Goal: Transaction & Acquisition: Purchase product/service

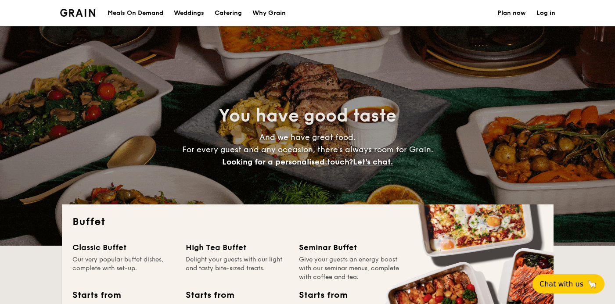
select select
click at [541, 11] on link "Log in" at bounding box center [545, 13] width 19 height 26
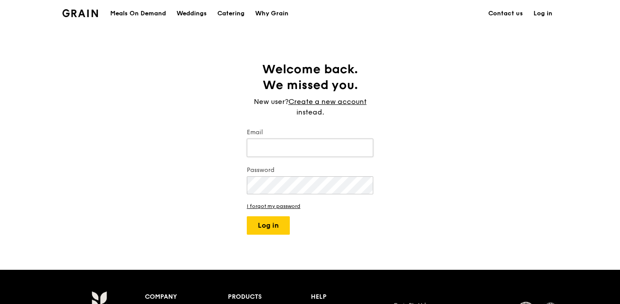
click at [285, 151] on input "Email" at bounding box center [310, 148] width 126 height 18
type input "[PERSON_NAME][EMAIL_ADDRESS][PERSON_NAME][DOMAIN_NAME]"
click at [261, 229] on button "Log in" at bounding box center [268, 225] width 43 height 18
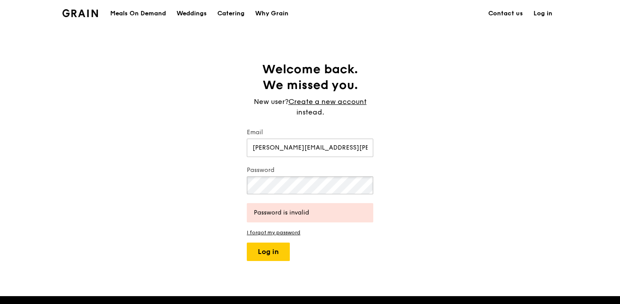
click at [192, 183] on div "Welcome back. We missed you. New user? Create a new account instead. Email [PER…" at bounding box center [310, 161] width 620 height 200
click at [270, 248] on button "Log in" at bounding box center [268, 252] width 43 height 18
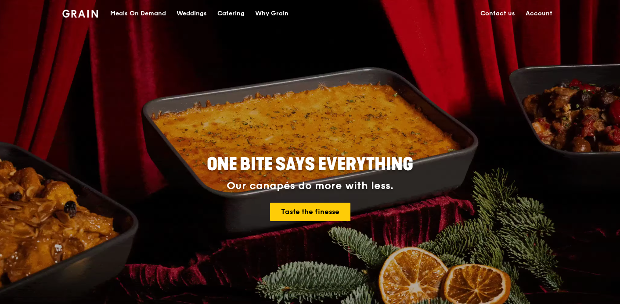
click at [539, 11] on link "Account" at bounding box center [538, 13] width 37 height 26
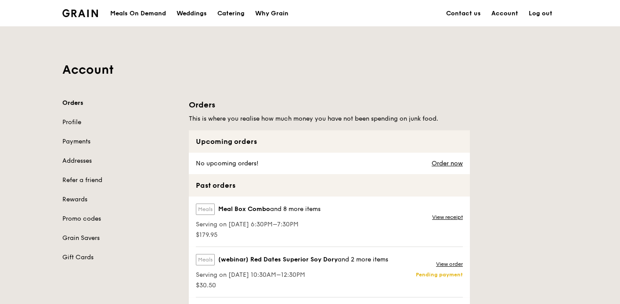
click at [79, 104] on link "Orders" at bounding box center [120, 103] width 116 height 9
click at [75, 103] on link "Orders" at bounding box center [120, 103] width 116 height 9
click at [451, 163] on link "Order now" at bounding box center [446, 163] width 31 height 7
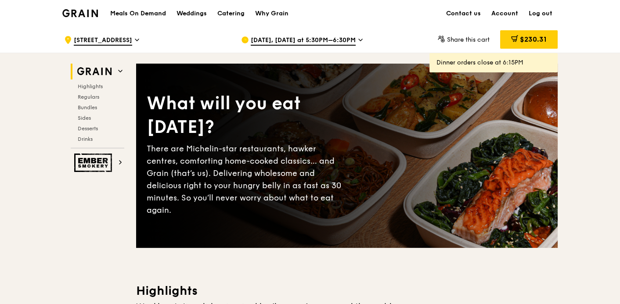
click at [344, 41] on span "[DATE], [DATE] at 5:30PM–6:30PM" at bounding box center [303, 41] width 105 height 10
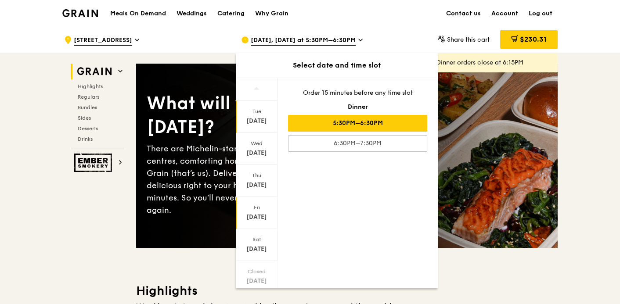
drag, startPoint x: 277, startPoint y: 144, endPoint x: 273, endPoint y: 224, distance: 80.5
click at [273, 224] on div "[DATE] [DATE] [DATE] [DATE] [DATE] Closed [DATE] Closed [DATE] Order 15 minutes…" at bounding box center [337, 183] width 202 height 211
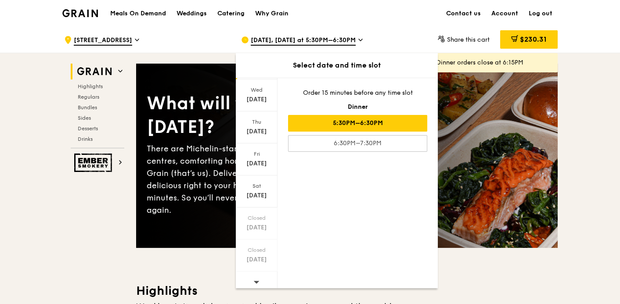
scroll to position [58, 0]
click at [258, 275] on icon at bounding box center [256, 278] width 6 height 7
click at [257, 277] on icon at bounding box center [256, 278] width 6 height 7
click at [262, 120] on div "Thu" at bounding box center [256, 118] width 39 height 7
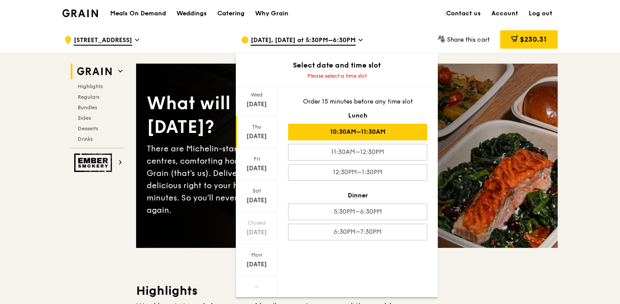
click at [364, 132] on div "10:30AM–11:30AM" at bounding box center [357, 132] width 139 height 17
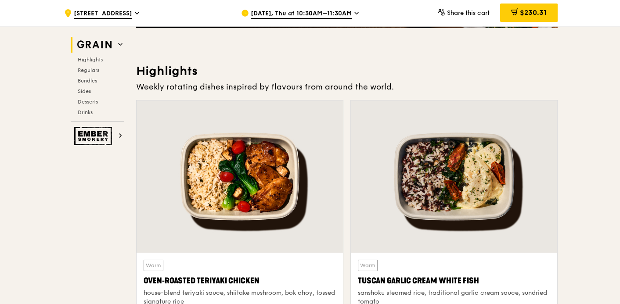
scroll to position [307, 0]
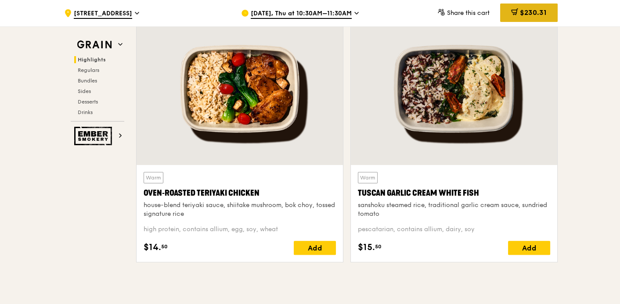
click at [530, 15] on span "$230.31" at bounding box center [533, 12] width 27 height 8
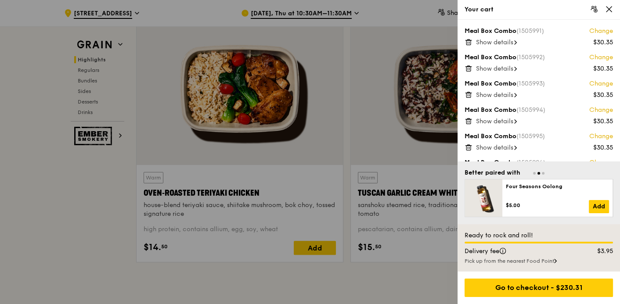
scroll to position [49, 0]
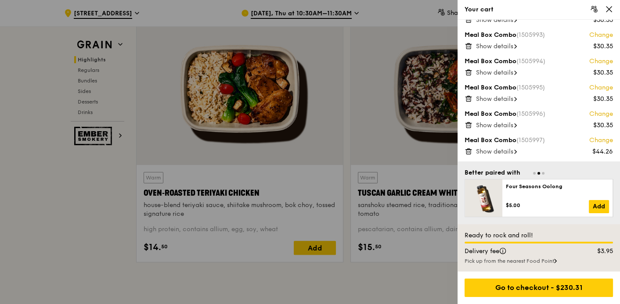
click at [467, 151] on icon at bounding box center [468, 151] width 8 height 8
click at [470, 123] on icon at bounding box center [468, 125] width 4 height 4
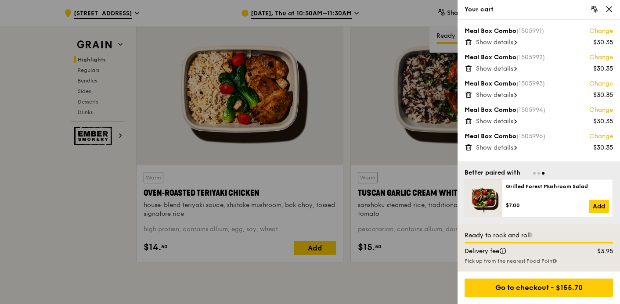
scroll to position [0, 0]
click at [467, 123] on icon at bounding box center [468, 121] width 8 height 8
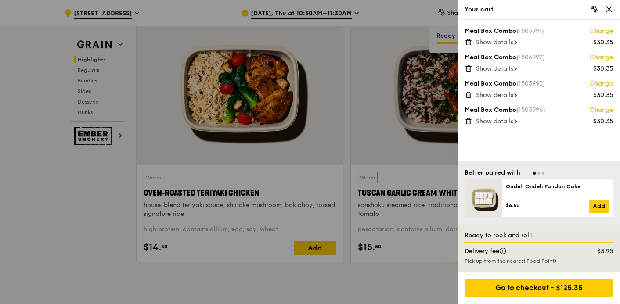
click at [468, 146] on div "Meal Box Combo (1505991) Change $30.35 Show details Meal Box Combo (1505992) Ch…" at bounding box center [538, 91] width 162 height 142
click at [470, 122] on icon at bounding box center [468, 121] width 4 height 4
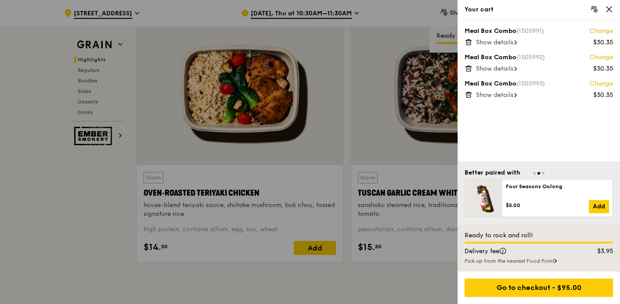
click at [471, 93] on icon at bounding box center [468, 93] width 6 height 0
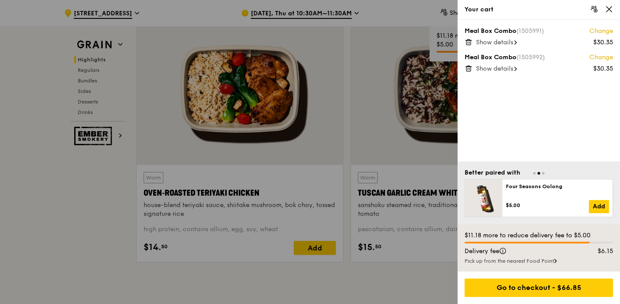
click at [467, 68] on icon at bounding box center [467, 69] width 0 height 2
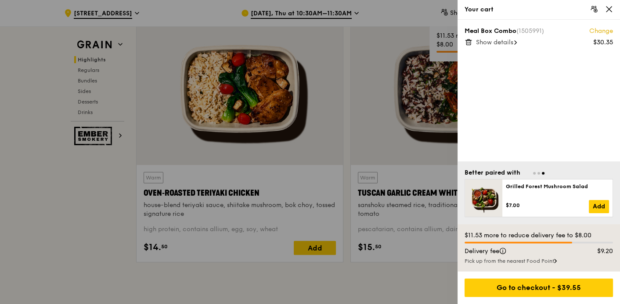
click at [472, 43] on icon at bounding box center [468, 42] width 8 height 8
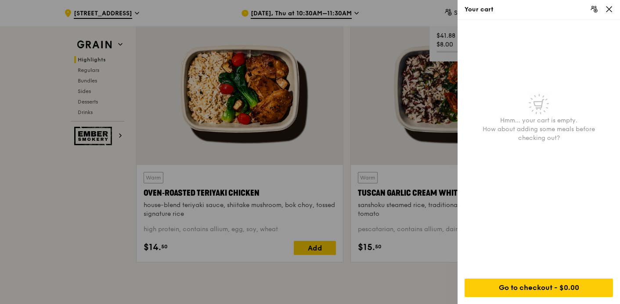
click at [605, 11] on icon at bounding box center [609, 9] width 8 height 8
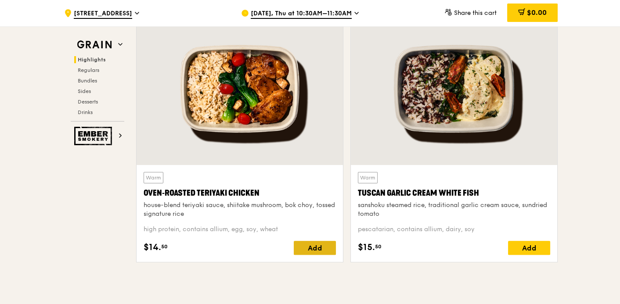
click at [307, 248] on div "Add" at bounding box center [315, 248] width 42 height 14
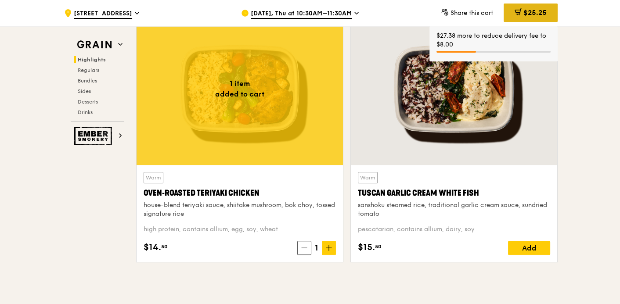
click at [516, 12] on icon at bounding box center [517, 11] width 5 height 3
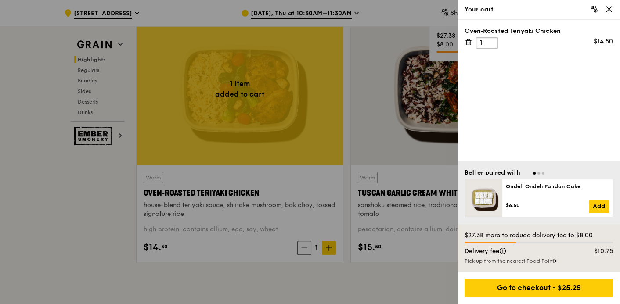
click at [480, 42] on input "1" at bounding box center [487, 42] width 22 height 11
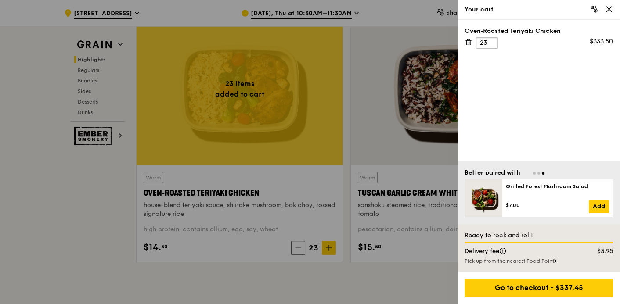
click at [484, 41] on input "23" at bounding box center [487, 42] width 22 height 11
type input "24"
click at [482, 79] on div "Oven‑Roasted Teriyaki Chicken 24 $348.00" at bounding box center [538, 91] width 162 height 142
click at [326, 276] on div at bounding box center [310, 152] width 620 height 304
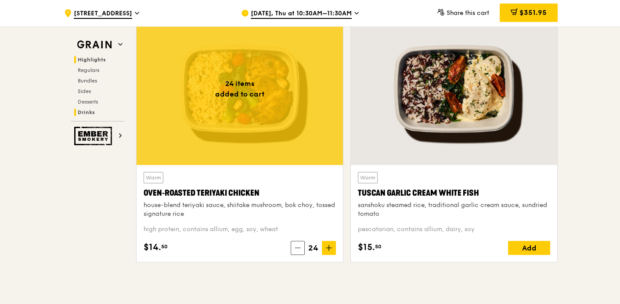
click at [88, 111] on span "Drinks" at bounding box center [86, 112] width 17 height 6
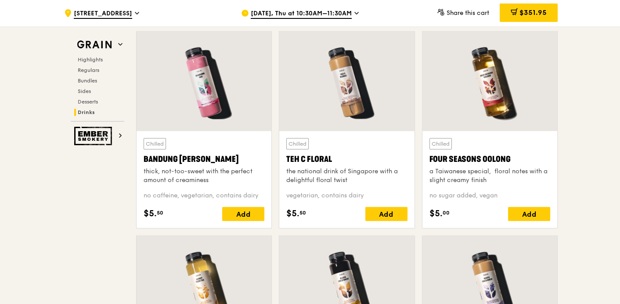
scroll to position [3163, 0]
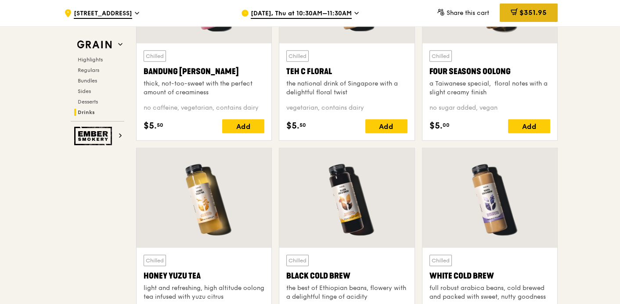
click at [517, 15] on div "$351.95" at bounding box center [529, 13] width 58 height 18
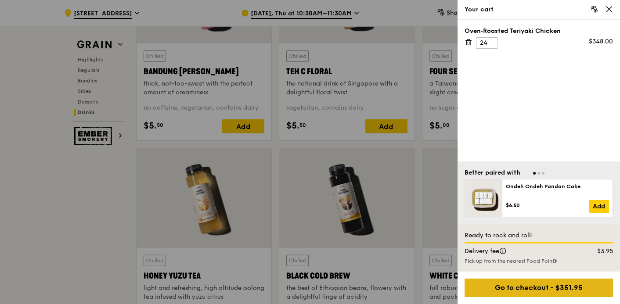
click at [541, 289] on div "Go to checkout - $351.95" at bounding box center [538, 288] width 148 height 18
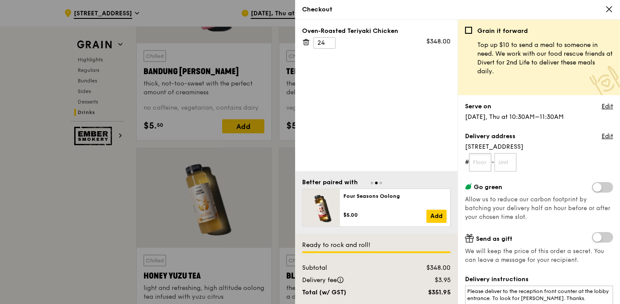
click at [482, 162] on input "text" at bounding box center [480, 162] width 22 height 18
type input "01"
click at [502, 163] on input "text" at bounding box center [505, 162] width 22 height 18
type input "01"
click at [554, 218] on div "Go green Allow us to reduce our carbon footprint by batching your delivery half…" at bounding box center [539, 202] width 148 height 40
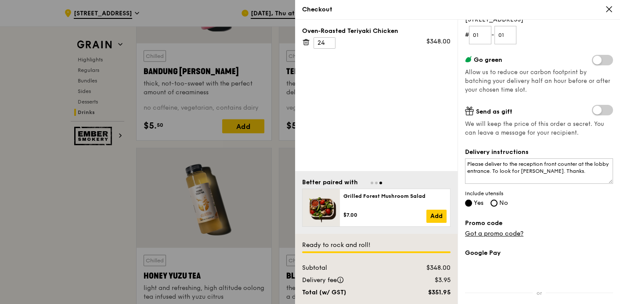
scroll to position [132, 0]
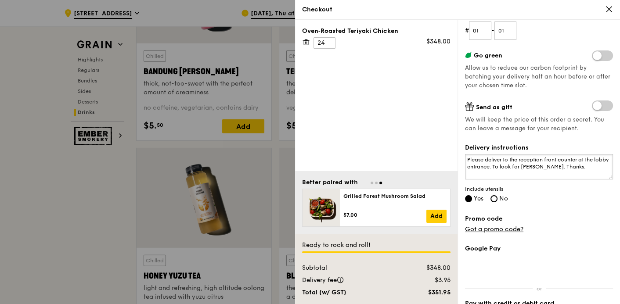
drag, startPoint x: 510, startPoint y: 165, endPoint x: 558, endPoint y: 166, distance: 48.8
click at [552, 166] on textarea "Please deliver to the reception front counter at the lobby entrance. To look fo…" at bounding box center [539, 166] width 148 height 25
drag, startPoint x: 557, startPoint y: 165, endPoint x: 509, endPoint y: 164, distance: 48.7
click at [509, 164] on textarea "Please deliver to the reception front counter at the lobby entrance. To look fo…" at bounding box center [539, 166] width 148 height 25
click at [485, 158] on textarea "Please deliver to the reception front counter at the lobby entrance. Thanks." at bounding box center [539, 166] width 148 height 25
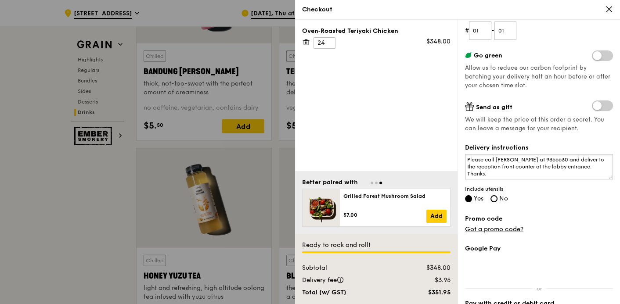
drag, startPoint x: 503, startPoint y: 165, endPoint x: 537, endPoint y: 165, distance: 34.2
click at [537, 165] on textarea "Please call [PERSON_NAME] at 9366630 and deliver to the reception front counter…" at bounding box center [539, 166] width 148 height 25
click at [579, 165] on textarea "Please call [PERSON_NAME] at 9366630 and deliver to the reception at the lobby …" at bounding box center [539, 166] width 148 height 25
drag, startPoint x: 582, startPoint y: 164, endPoint x: 561, endPoint y: 164, distance: 21.5
click at [561, 164] on textarea "Please call [PERSON_NAME] at 9366630 and deliver to the reception at the lobby …" at bounding box center [539, 166] width 148 height 25
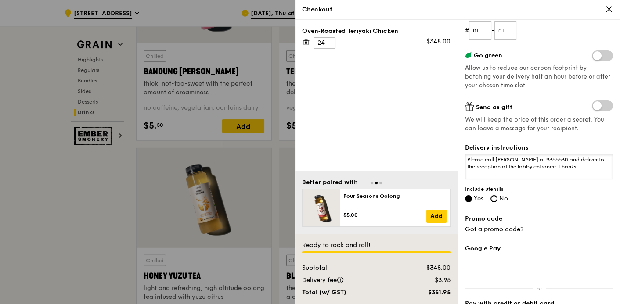
click at [584, 166] on textarea "Please call [PERSON_NAME] at 9366630 and deliver to the reception at the lobby …" at bounding box center [539, 166] width 148 height 25
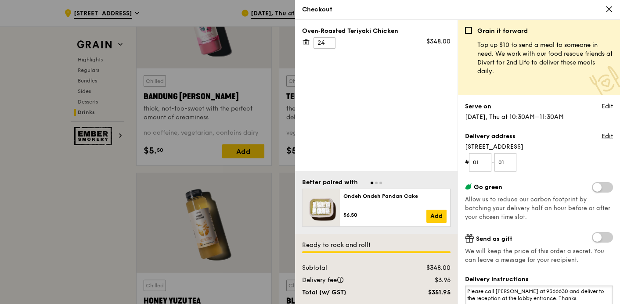
scroll to position [3207, 0]
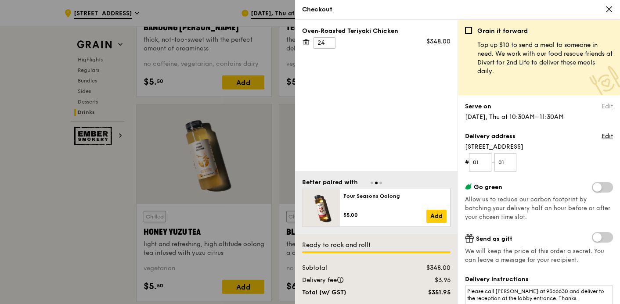
click at [601, 106] on link "Edit" at bounding box center [606, 106] width 11 height 9
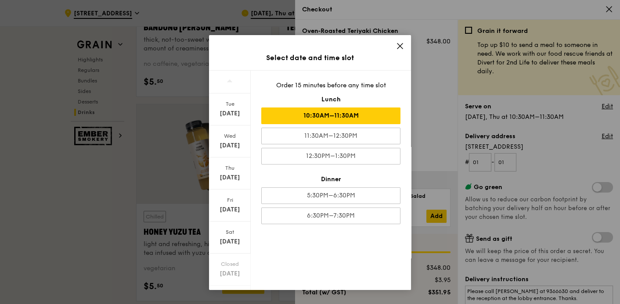
click at [314, 115] on div "10:30AM–11:30AM" at bounding box center [330, 116] width 139 height 17
click at [398, 47] on icon at bounding box center [399, 45] width 5 height 5
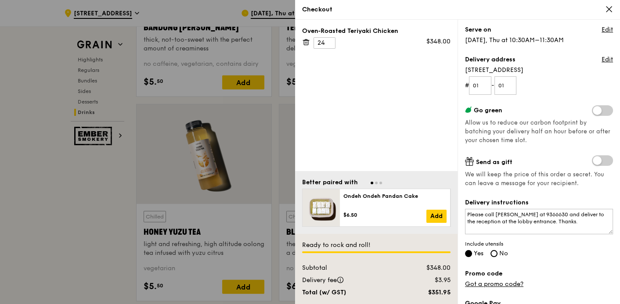
scroll to position [64, 0]
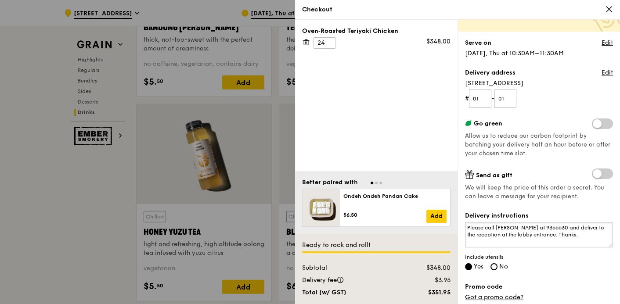
click at [466, 226] on textarea "Please call [PERSON_NAME] at 9366630 and deliver to the reception at the lobby …" at bounding box center [539, 234] width 148 height 25
type textarea "Company: Systems on Silicon Manufacturing Company Please call [PERSON_NAME] at …"
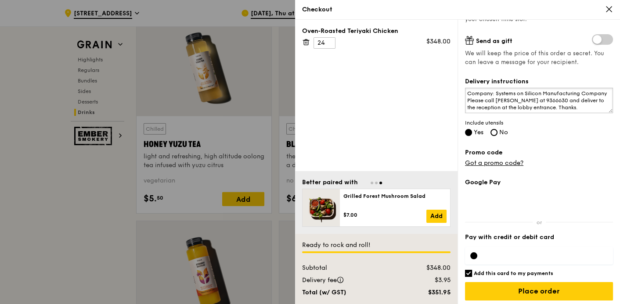
scroll to position [201, 0]
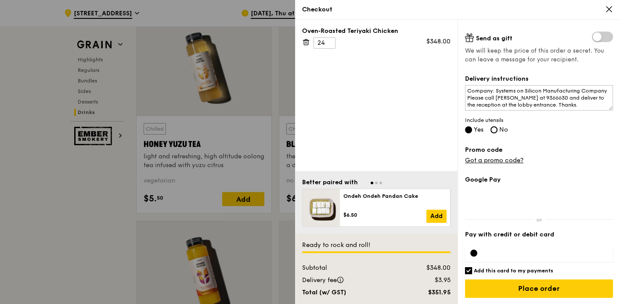
click at [475, 251] on div at bounding box center [473, 253] width 7 height 7
click at [470, 270] on input "Add this card to my payments" at bounding box center [468, 270] width 7 height 7
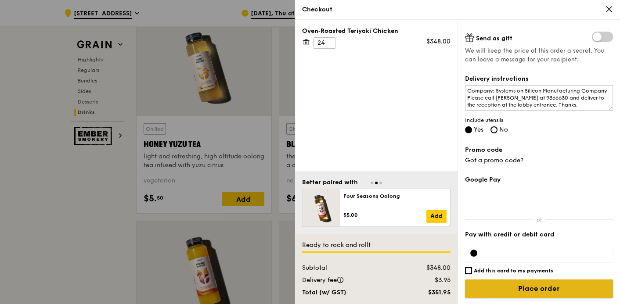
click at [520, 285] on input "Place order" at bounding box center [539, 289] width 148 height 18
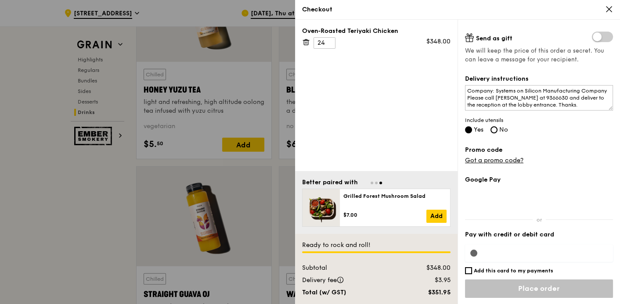
scroll to position [3382, 0]
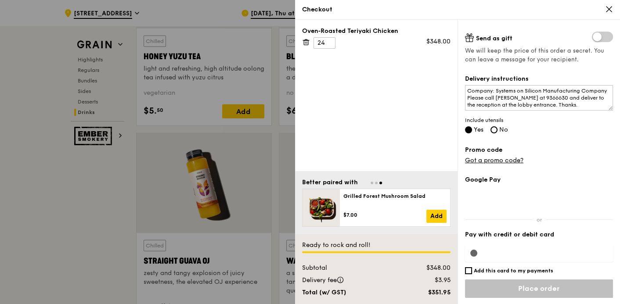
click at [521, 291] on input "Place order" at bounding box center [539, 289] width 148 height 18
click at [476, 251] on div "Google Pay Pay with credit or debit card Add this card to my payments Ready to …" at bounding box center [539, 240] width 148 height 129
click at [475, 251] on div "Google Pay Pay with credit or debit card Add this card to my payments Ready to …" at bounding box center [539, 240] width 148 height 129
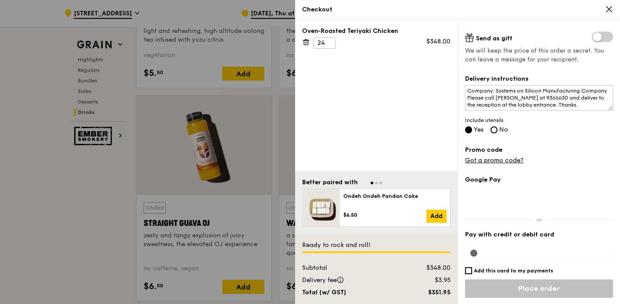
scroll to position [3470, 0]
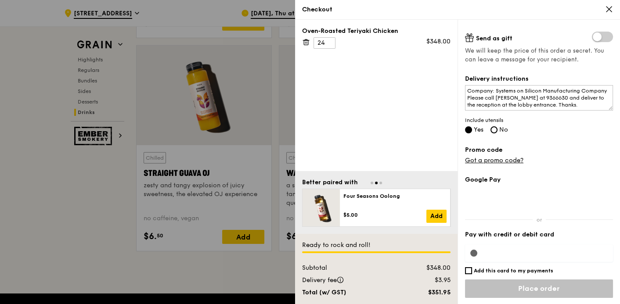
click at [580, 286] on input "Place order" at bounding box center [539, 289] width 148 height 18
click at [468, 272] on input "Add this card to my payments" at bounding box center [468, 270] width 7 height 7
checkbox input "false"
click at [525, 289] on input "Place order" at bounding box center [539, 289] width 148 height 18
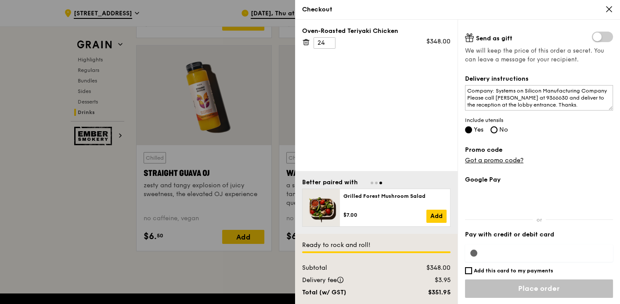
click at [611, 13] on icon at bounding box center [609, 9] width 8 height 8
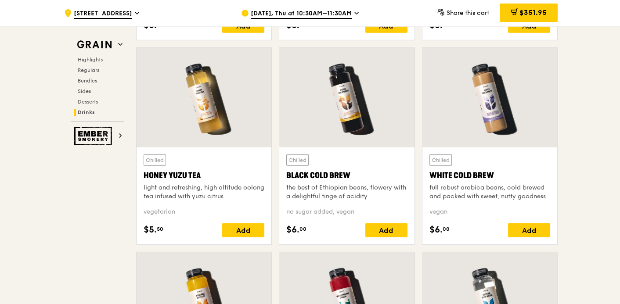
scroll to position [3207, 0]
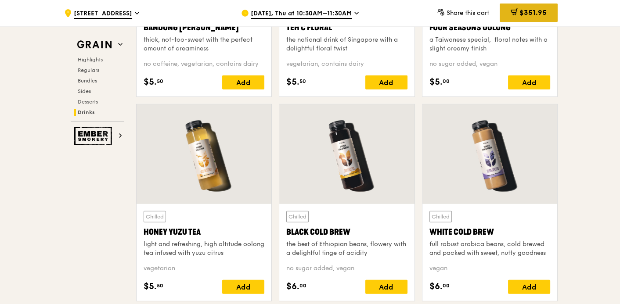
click at [511, 15] on icon at bounding box center [513, 11] width 7 height 7
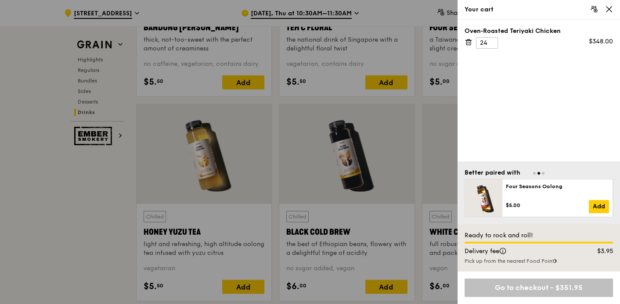
click at [556, 285] on div "Go to checkout - $351.95" at bounding box center [538, 288] width 148 height 18
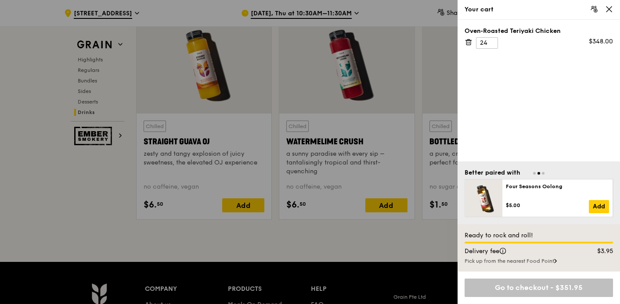
scroll to position [3558, 0]
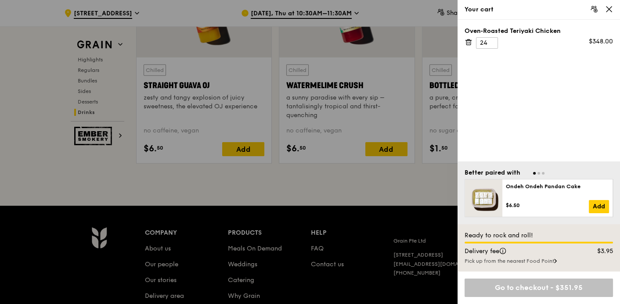
click at [526, 284] on div "Go to checkout - $351.95" at bounding box center [538, 288] width 148 height 18
click at [528, 285] on div "Go to checkout - $351.95" at bounding box center [538, 288] width 148 height 18
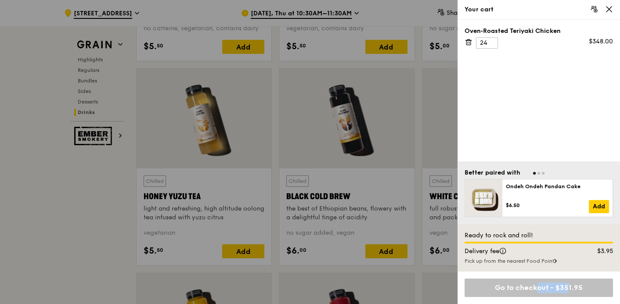
scroll to position [3207, 0]
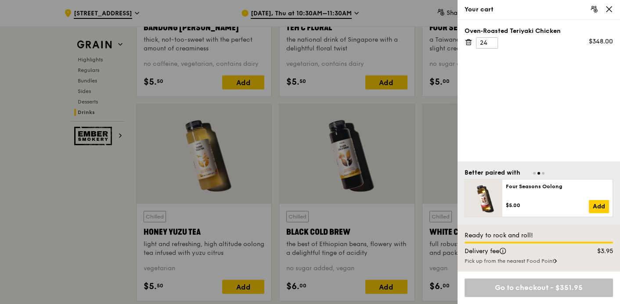
click at [558, 287] on div "Go to checkout - $351.95" at bounding box center [538, 288] width 148 height 18
click at [560, 287] on div "Go to checkout - $351.95" at bounding box center [538, 288] width 148 height 18
click at [595, 8] on icon at bounding box center [594, 9] width 8 height 8
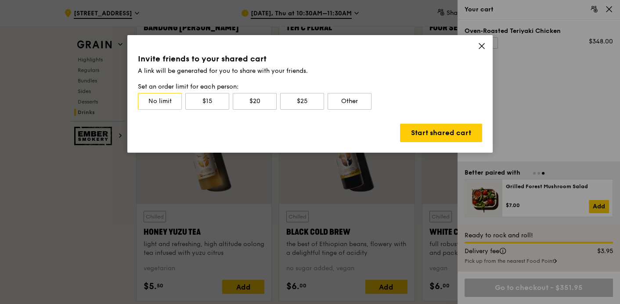
click at [477, 49] on div "Invite friends to your shared cart A link will be generated for you to share wi…" at bounding box center [309, 94] width 365 height 118
click at [482, 47] on icon at bounding box center [481, 45] width 5 height 5
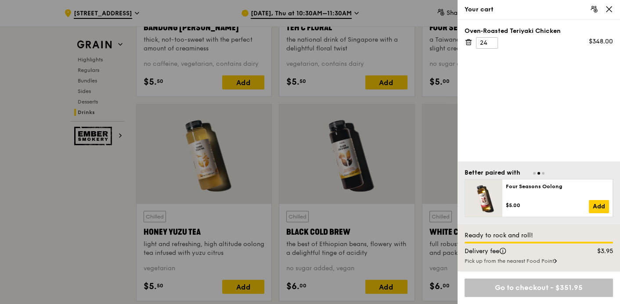
click at [515, 289] on div "Go to checkout - $351.95" at bounding box center [538, 288] width 148 height 18
click at [512, 286] on div "Go to checkout - $351.95" at bounding box center [538, 288] width 148 height 18
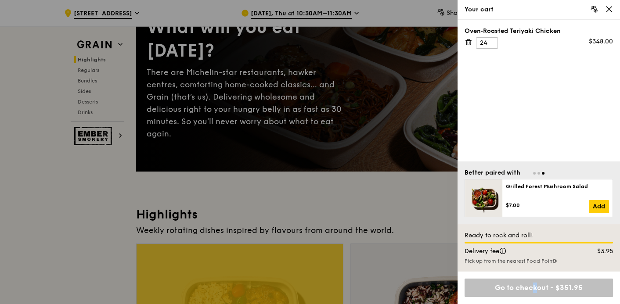
scroll to position [68, 0]
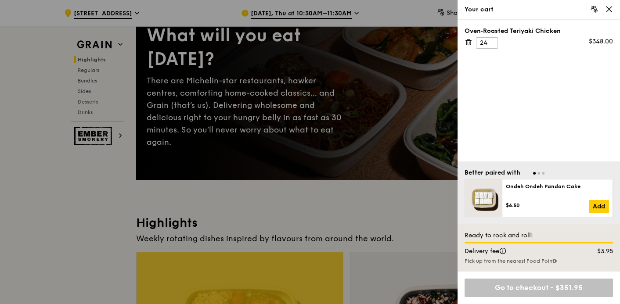
click at [605, 12] on icon at bounding box center [609, 9] width 8 height 8
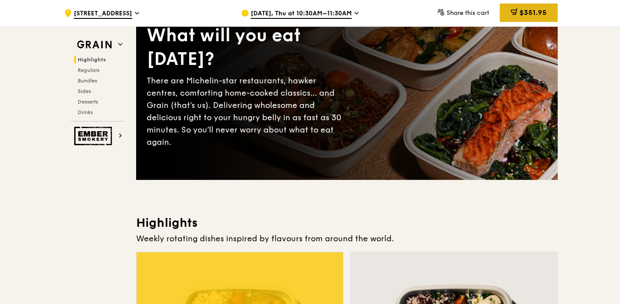
click at [518, 14] on div "$351.95" at bounding box center [529, 13] width 58 height 18
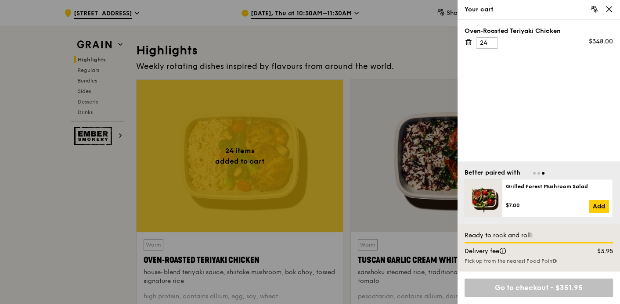
scroll to position [287, 0]
